Goal: Use online tool/utility: Utilize a website feature to perform a specific function

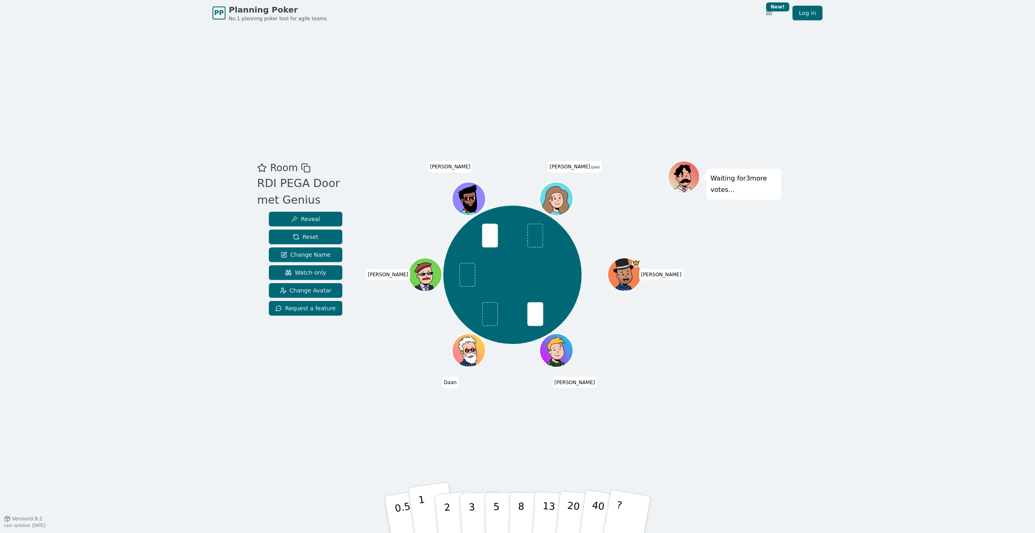
click at [430, 513] on button "1" at bounding box center [432, 515] width 48 height 66
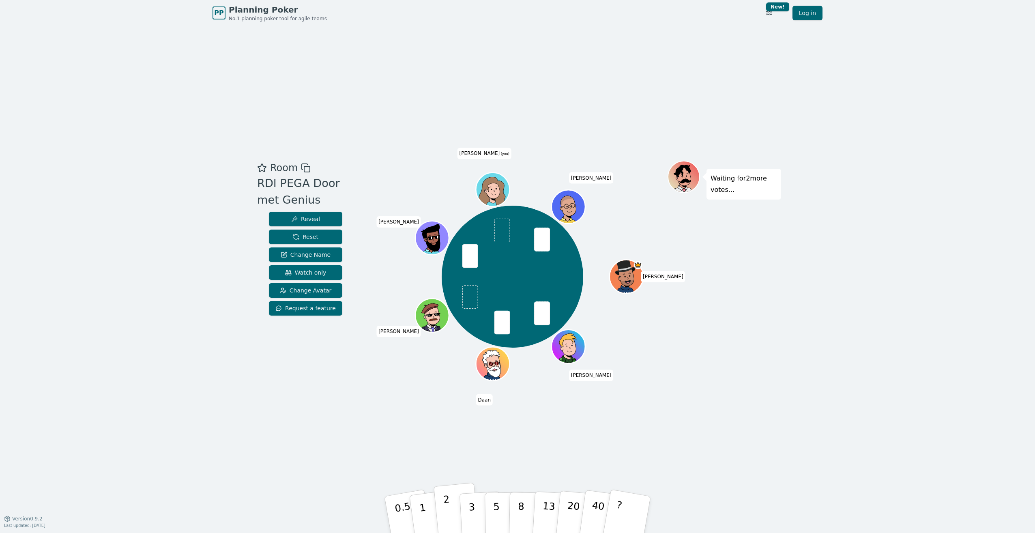
click at [454, 516] on button "2" at bounding box center [457, 515] width 46 height 64
click at [430, 512] on button "1" at bounding box center [432, 515] width 48 height 66
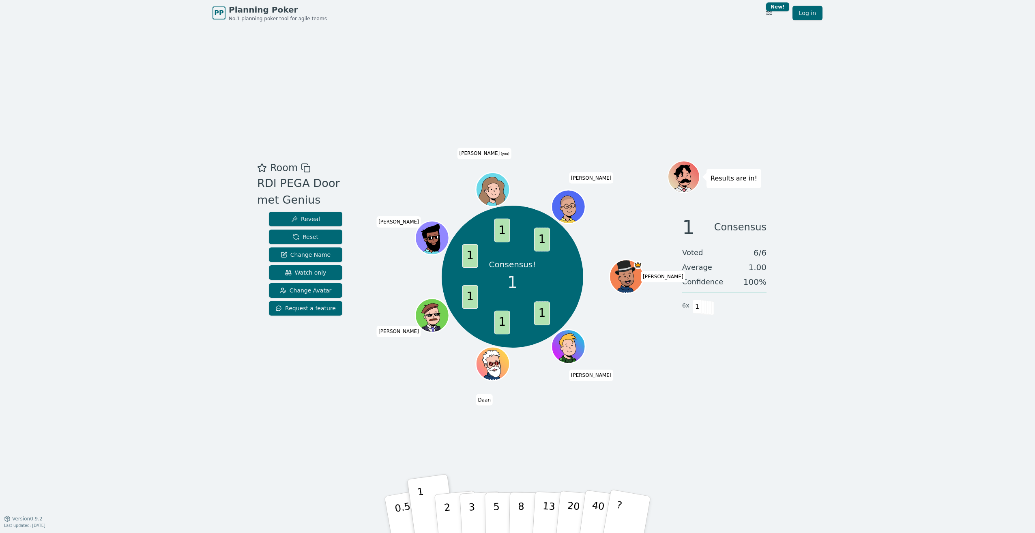
click at [492, 191] on icon at bounding box center [493, 189] width 33 height 4
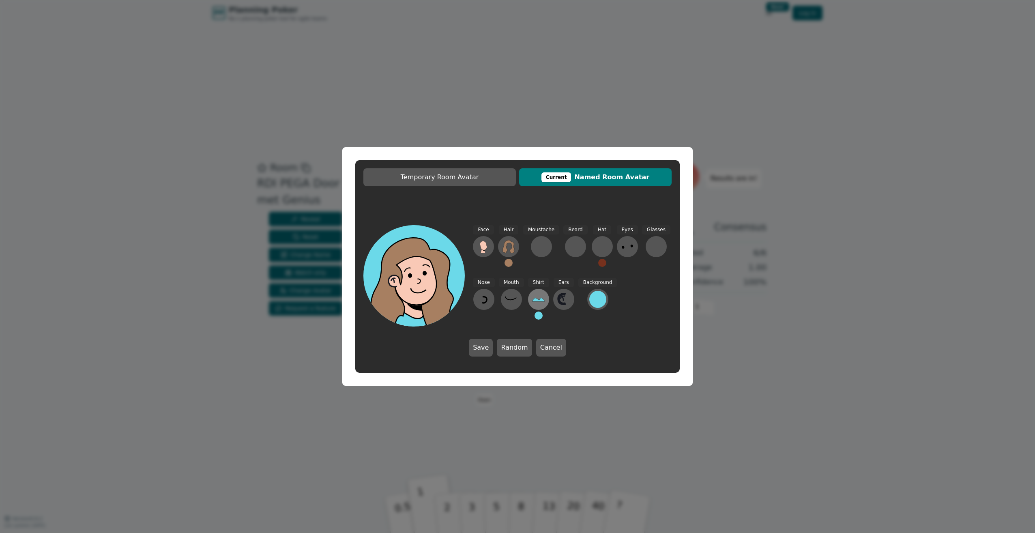
click at [529, 301] on button at bounding box center [538, 299] width 21 height 21
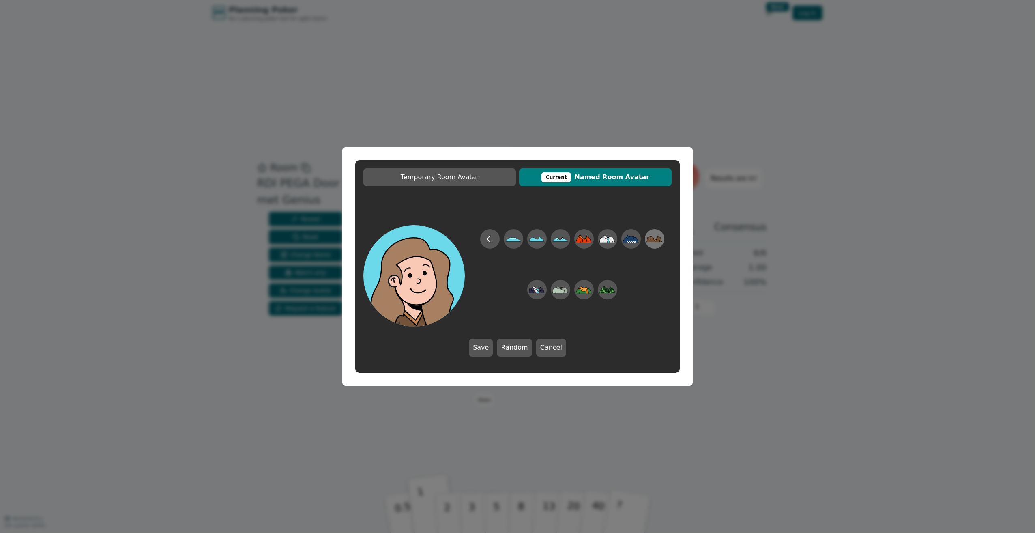
click at [655, 236] on icon at bounding box center [655, 239] width 16 height 18
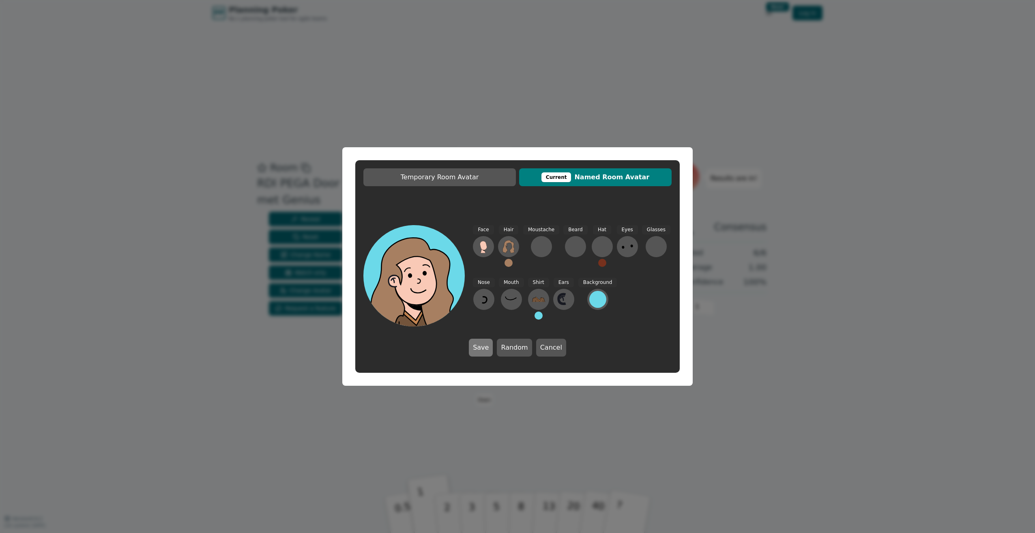
click at [477, 349] on button "Save" at bounding box center [481, 348] width 24 height 18
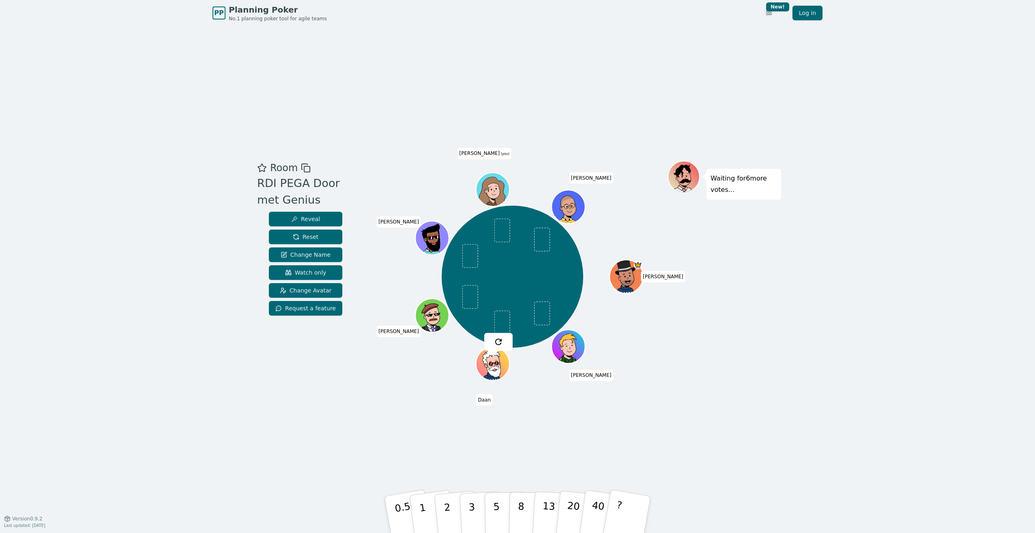
click at [499, 190] on icon at bounding box center [493, 189] width 33 height 4
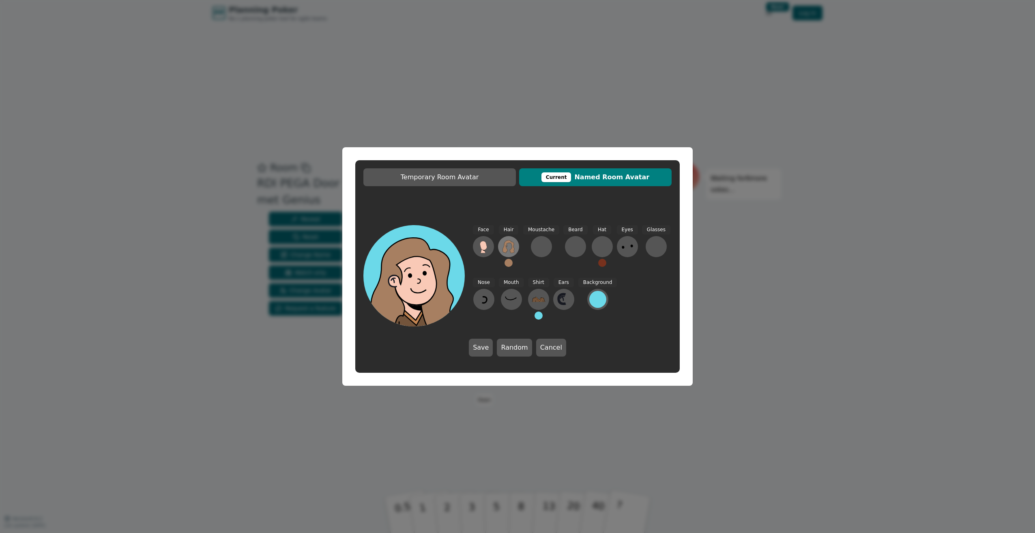
click at [504, 245] on icon at bounding box center [508, 246] width 13 height 13
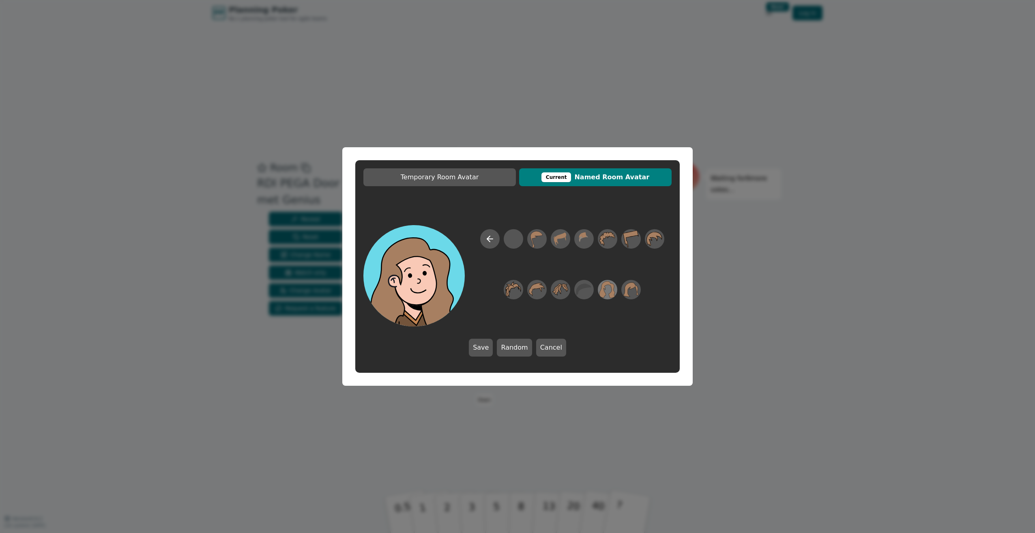
click at [608, 290] on icon at bounding box center [607, 290] width 16 height 18
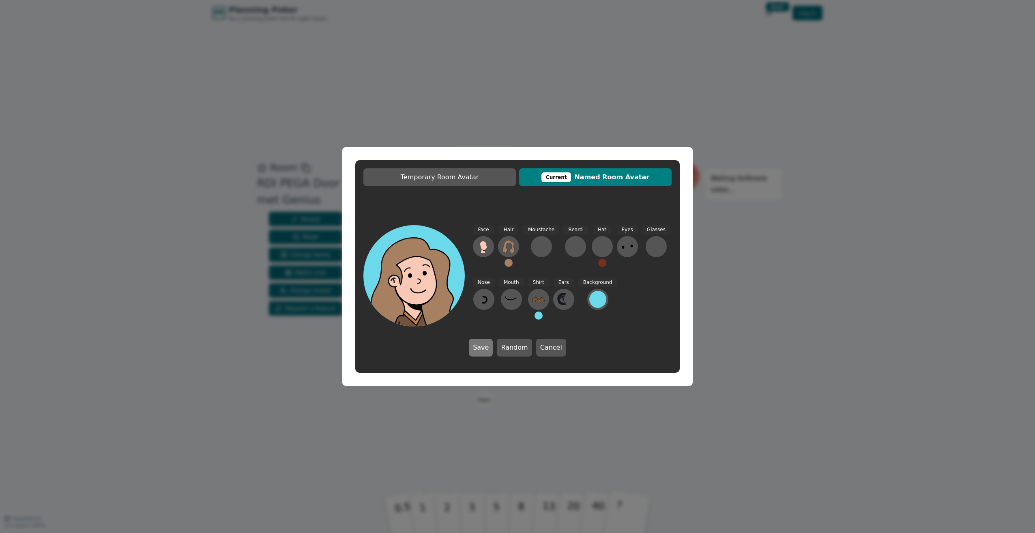
click at [481, 348] on button "Save" at bounding box center [481, 348] width 24 height 18
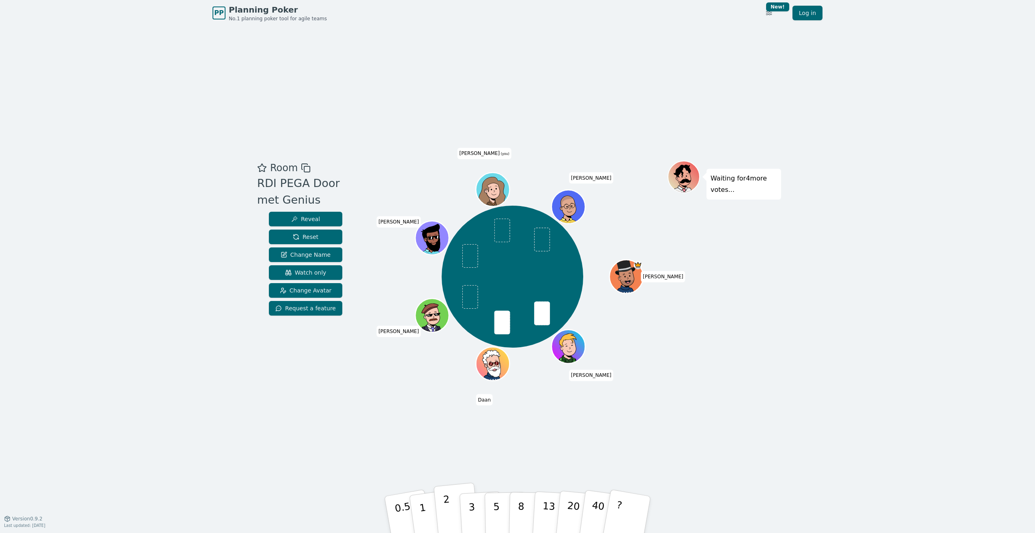
click at [443, 510] on button "2" at bounding box center [457, 515] width 46 height 64
click at [445, 494] on p "2" at bounding box center [448, 516] width 11 height 44
click at [446, 503] on p "2" at bounding box center [448, 516] width 11 height 44
click at [473, 504] on p "3" at bounding box center [472, 515] width 9 height 44
click at [493, 507] on button "5" at bounding box center [506, 515] width 42 height 62
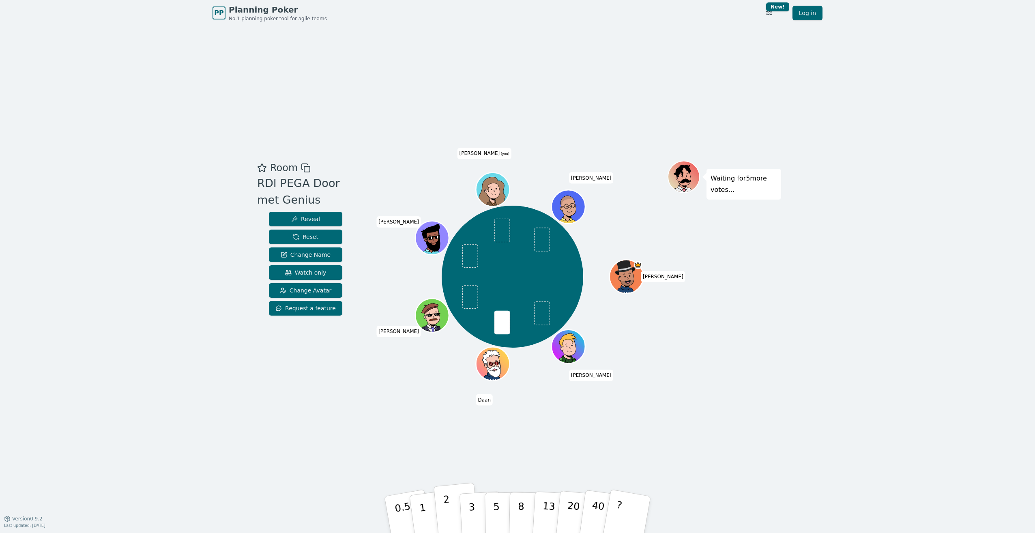
click at [445, 516] on p "2" at bounding box center [448, 516] width 11 height 44
